Goal: Task Accomplishment & Management: Manage account settings

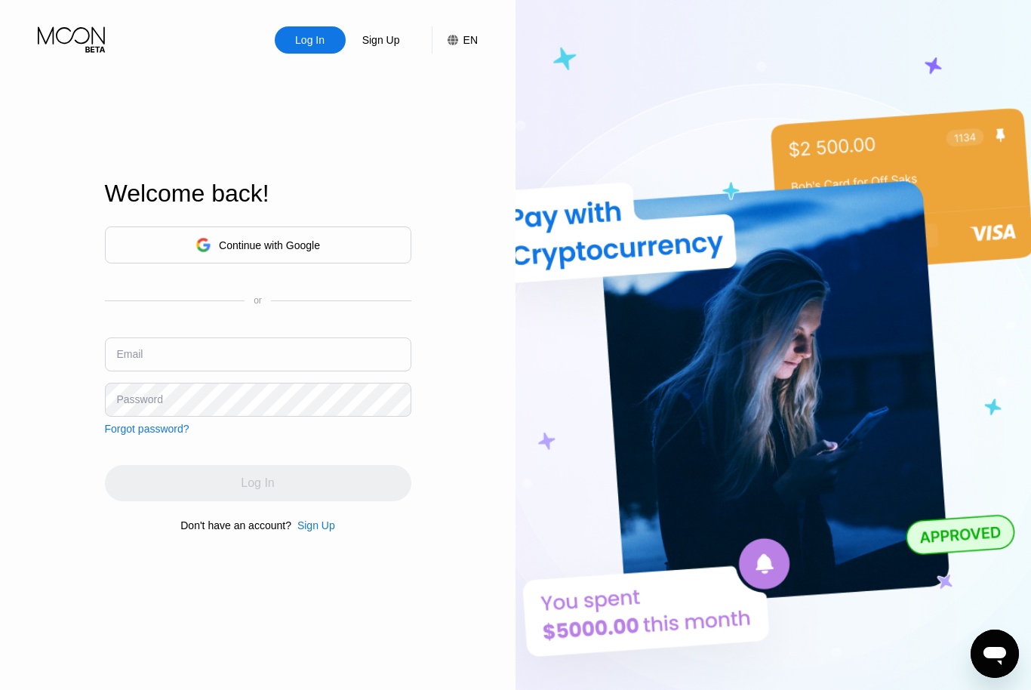
click at [221, 372] on input "text" at bounding box center [258, 355] width 307 height 34
click at [187, 372] on input "[EMAIL_ADDRESS][DOMAIN_NAME]" at bounding box center [258, 355] width 307 height 34
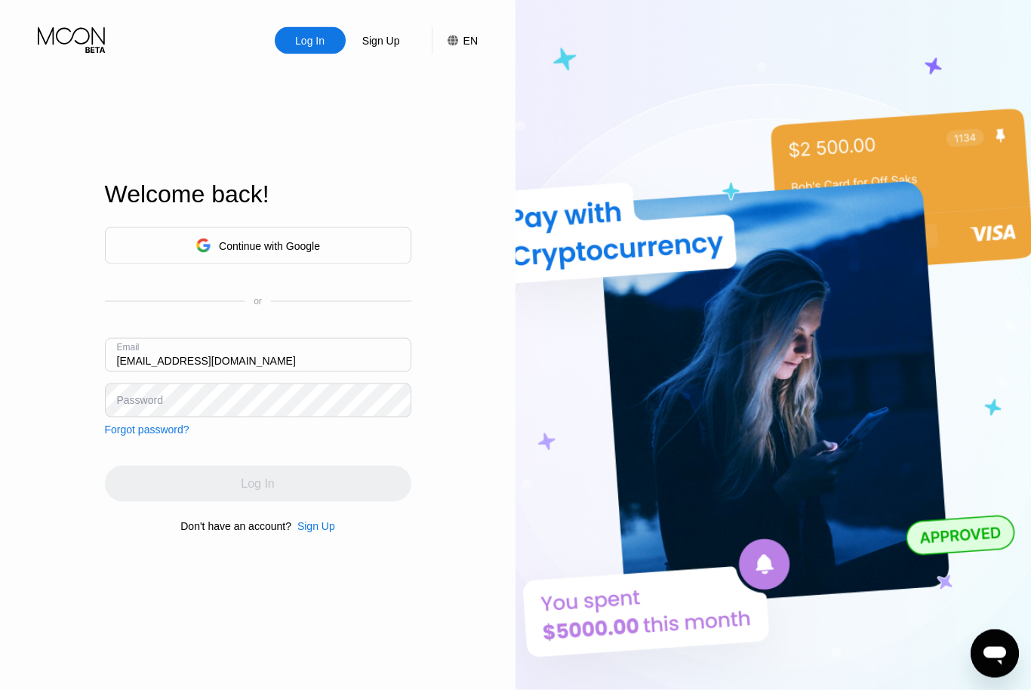
click at [187, 372] on input "[EMAIL_ADDRESS][DOMAIN_NAME]" at bounding box center [258, 355] width 307 height 34
type input "[EMAIL_ADDRESS][DOMAIN_NAME]"
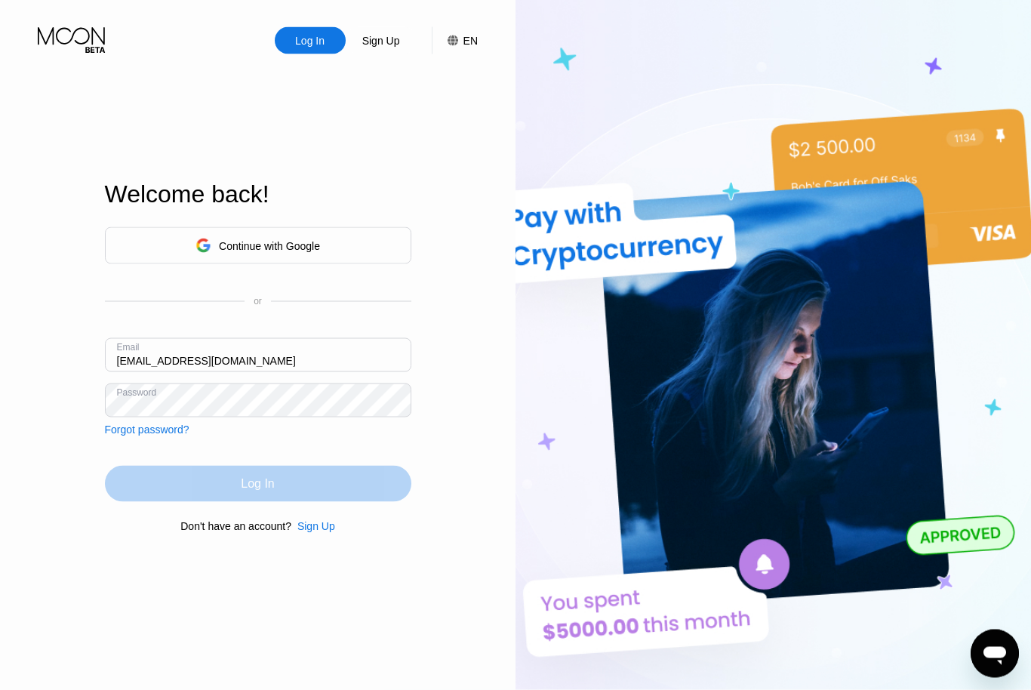
click at [315, 502] on div "Log In" at bounding box center [258, 484] width 307 height 36
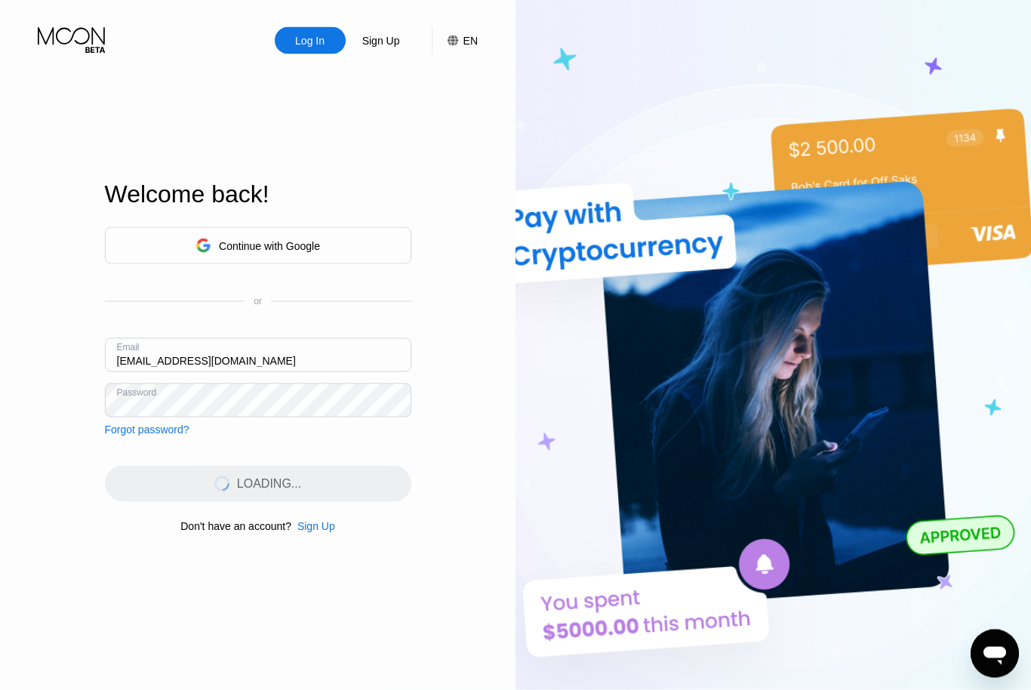
scroll to position [1, 0]
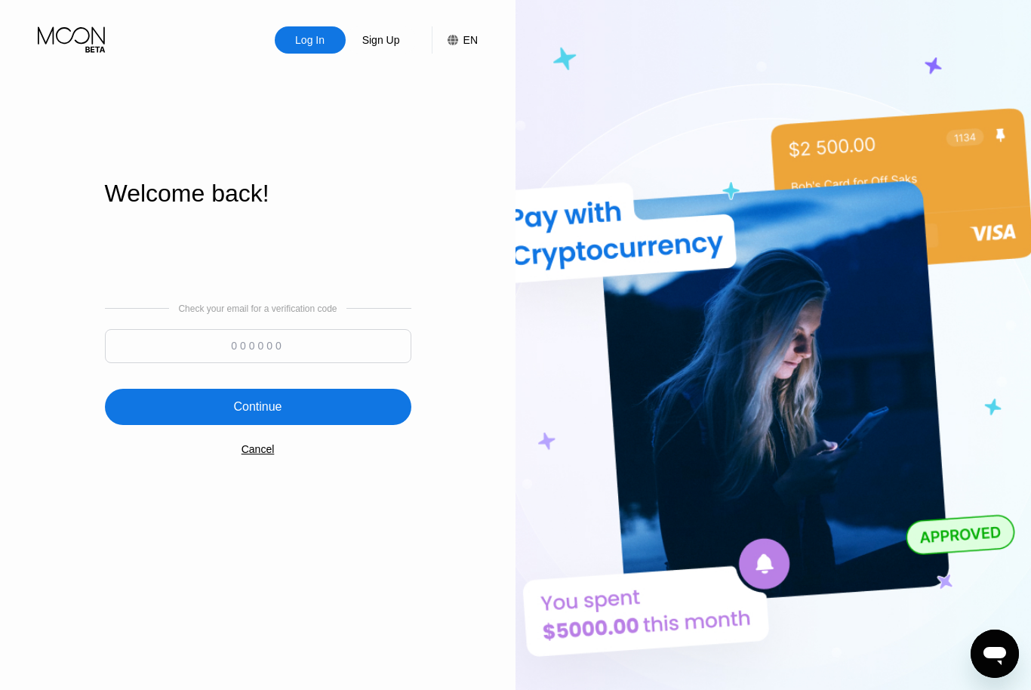
click at [269, 363] on input at bounding box center [258, 346] width 307 height 34
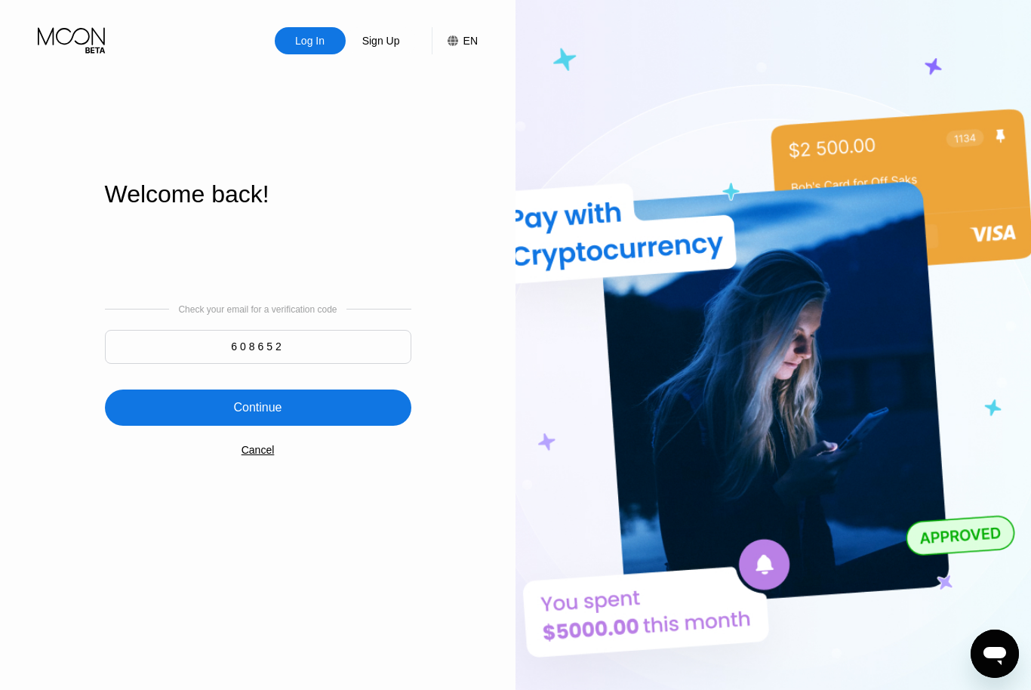
type input "608652"
click at [227, 426] on div "Continue" at bounding box center [258, 408] width 307 height 36
